Goal: Task Accomplishment & Management: Complete application form

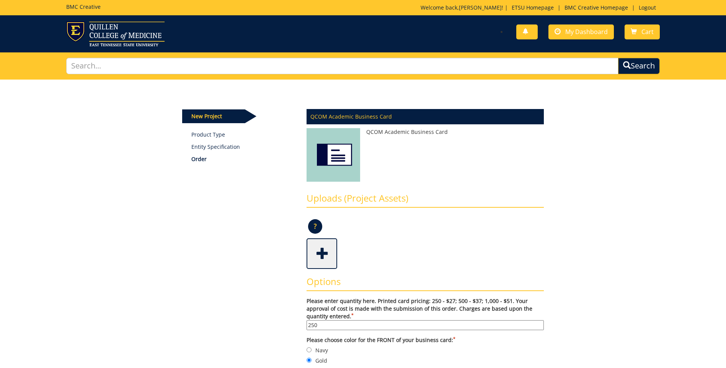
scroll to position [77, 0]
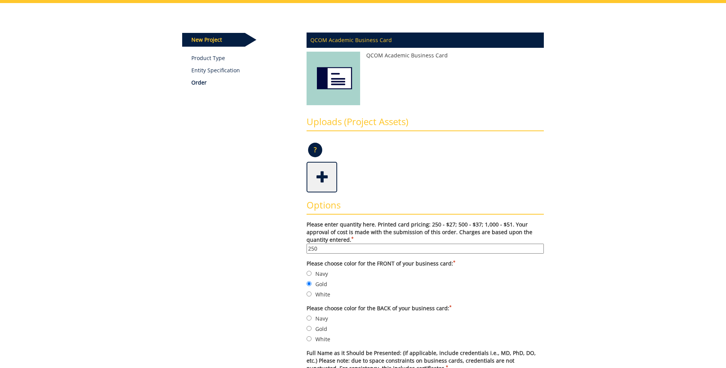
drag, startPoint x: 240, startPoint y: 276, endPoint x: 218, endPoint y: 306, distance: 37.6
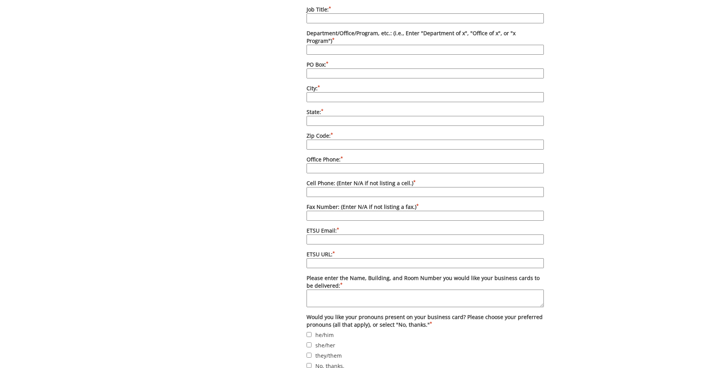
scroll to position [497, 0]
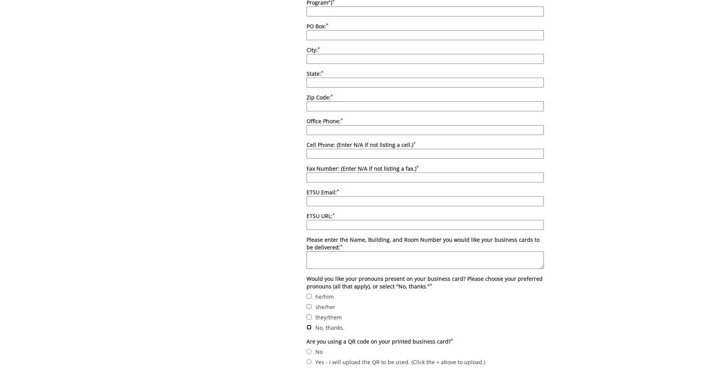
click at [307, 325] on input "No, thanks." at bounding box center [308, 327] width 5 height 5
checkbox input "true"
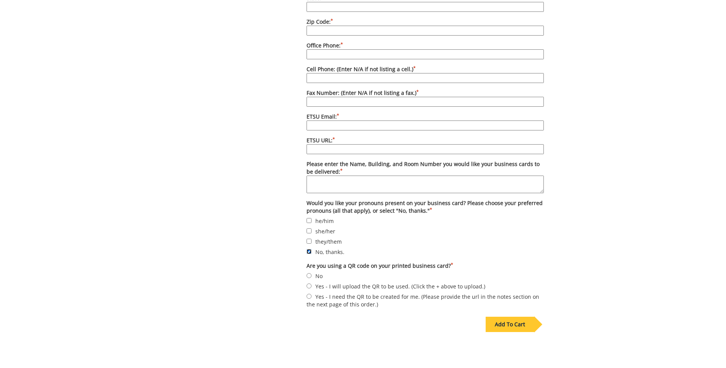
scroll to position [574, 0]
click at [311, 272] on input "No" at bounding box center [308, 274] width 5 height 5
radio input "true"
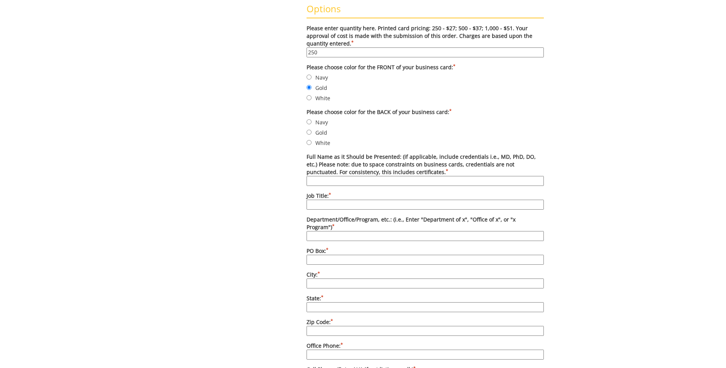
scroll to position [268, 0]
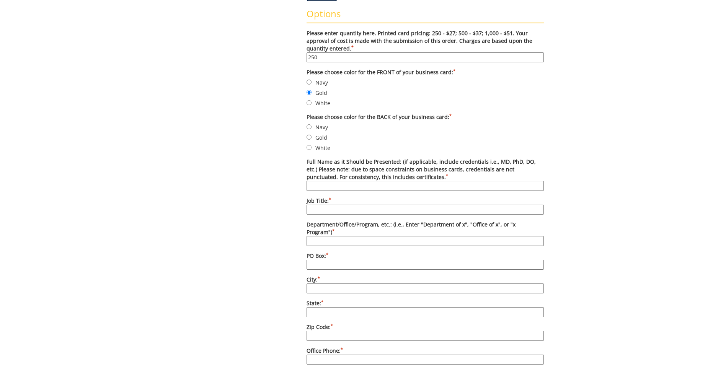
click at [313, 187] on input "Full Name as it Should be Presented: (if applicable, include credentials i.e., …" at bounding box center [424, 186] width 237 height 10
type input "[PERSON_NAME]"
click at [309, 209] on input "Job Title: *" at bounding box center [424, 210] width 237 height 10
type input "Practice Administrator"
click at [315, 236] on input "Department/Office/Program, etc.: (i.e., Enter "Department of x", "Office of x",…" at bounding box center [424, 241] width 237 height 10
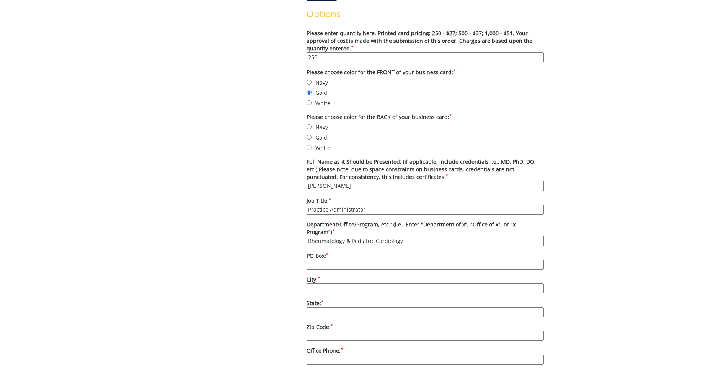
type input "Rheumatology & Pediatric Cardiology"
click at [321, 260] on input "PO Box: *" at bounding box center [424, 265] width 237 height 10
click at [312, 260] on input "PO Box: *" at bounding box center [424, 265] width 237 height 10
type input "[STREET_ADDRESS][PERSON_NAME]"
click at [317, 284] on input "City: *" at bounding box center [424, 289] width 237 height 10
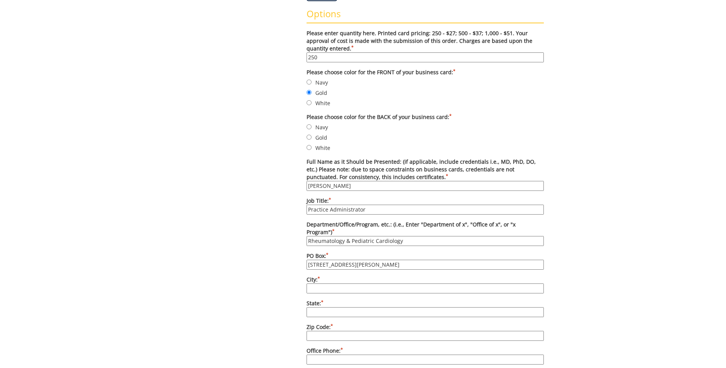
click at [315, 284] on input "City: *" at bounding box center [424, 289] width 237 height 10
type input "[GEOGRAPHIC_DATA]"
type input "TN"
click at [318, 331] on input "Zip Code: *" at bounding box center [424, 336] width 237 height 10
type input "37604"
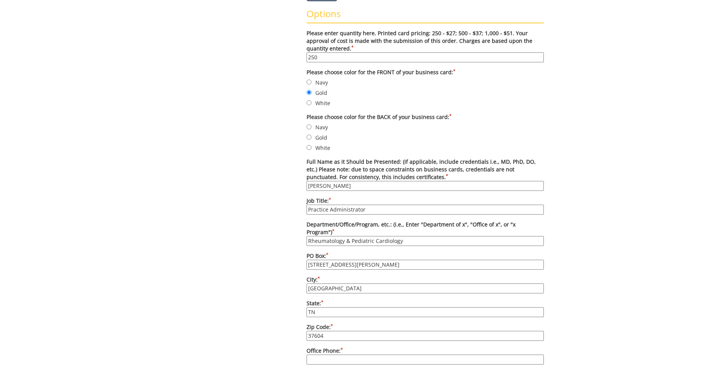
click at [337, 355] on input "Office Phone: *" at bounding box center [424, 360] width 237 height 10
click at [315, 355] on input "Office Phone: *" at bounding box center [424, 360] width 237 height 10
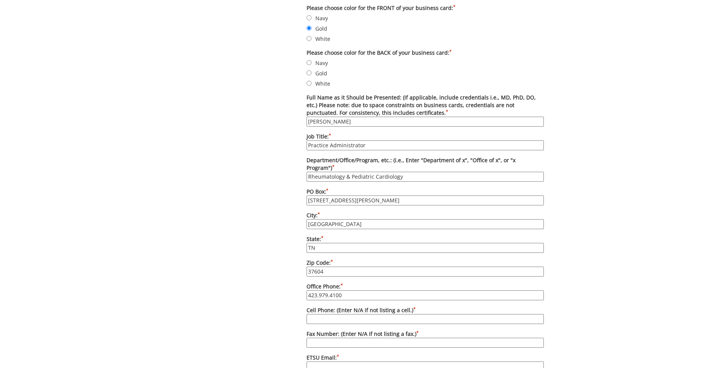
scroll to position [344, 0]
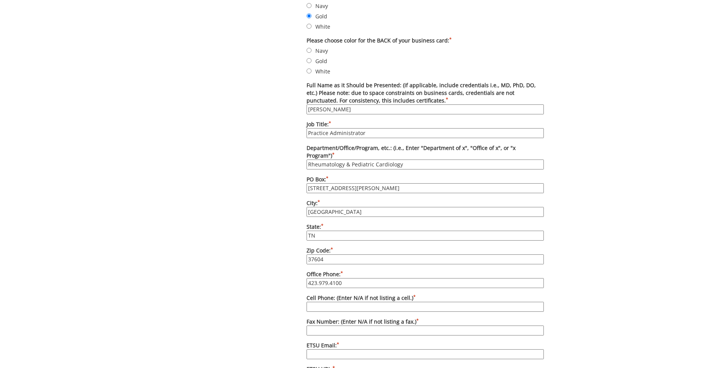
type input "423.979.4100"
click at [315, 302] on input "Cell Phone: (Enter N/A if not listing a cell.) *" at bounding box center [424, 307] width 237 height 10
type input "4232763057"
type input "[EMAIL_ADDRESS][DOMAIN_NAME]"
type input "423.276.3057"
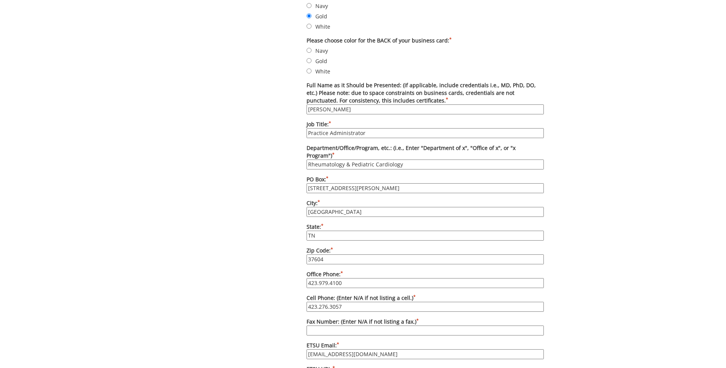
click at [327, 326] on input "Fax Number: (Enter N/A if not listing a fax.) *" at bounding box center [424, 331] width 237 height 10
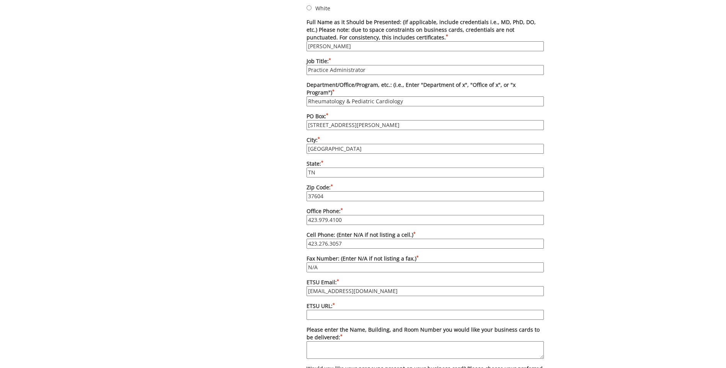
scroll to position [421, 0]
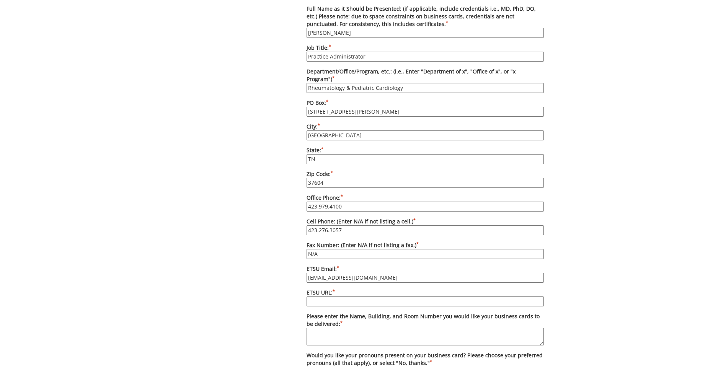
type input "N/A"
click at [331, 328] on textarea "Please enter the Name, Building, and Room Number you would like your business c…" at bounding box center [424, 337] width 237 height 18
type textarea "CEB 2"
click at [328, 289] on label "ETSU URL: *" at bounding box center [424, 298] width 237 height 18
click at [328, 297] on input "ETSU URL: *" at bounding box center [424, 302] width 237 height 10
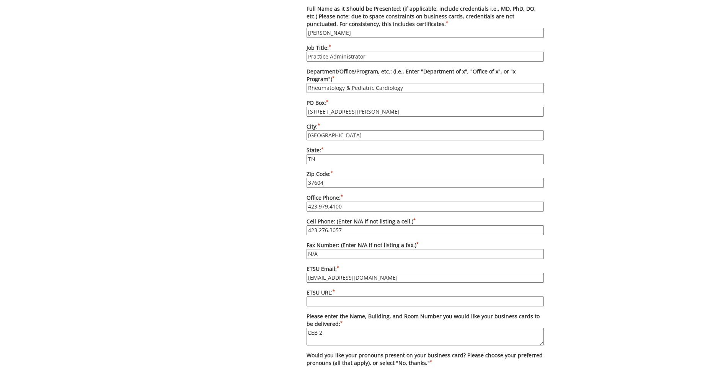
click at [335, 289] on sup "*" at bounding box center [334, 291] width 2 height 5
click at [335, 297] on input "ETSU URL: *" at bounding box center [424, 302] width 237 height 10
click at [318, 297] on input "ETSU URL: *" at bounding box center [424, 302] width 237 height 10
type input "n"
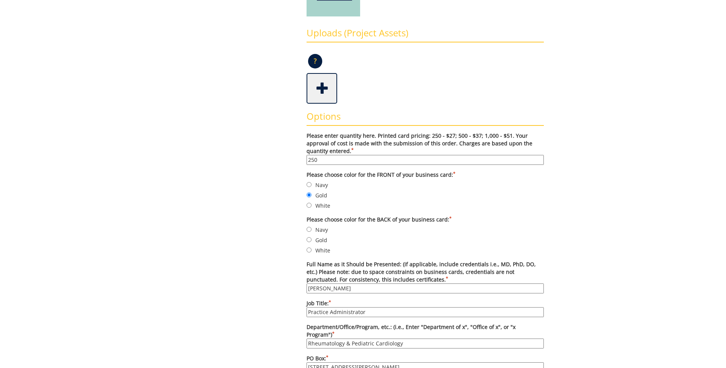
scroll to position [153, 0]
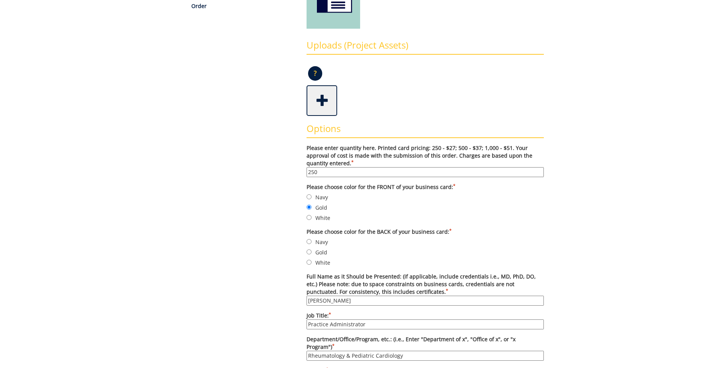
type input "N/A"
